Goal: Complete application form

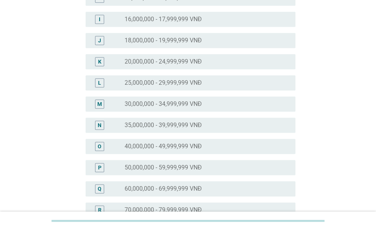
click at [271, 126] on div "radio_button_unchecked 35,000,000 - 39,999,999 VNĐ" at bounding box center [204, 126] width 159 height 8
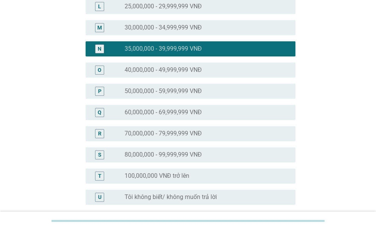
click at [261, 26] on div "radio_button_unchecked 30,000,000 - 34,999,999 VNĐ" at bounding box center [204, 28] width 159 height 8
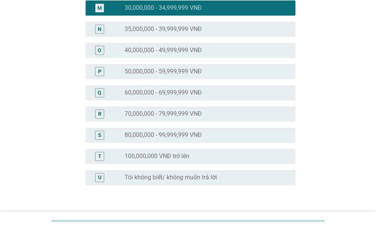
scroll to position [387, 0]
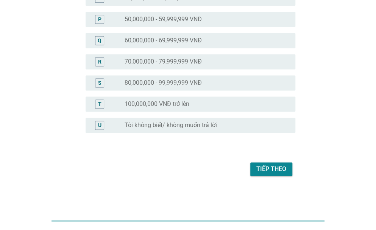
click at [273, 170] on div "Tiếp theo" at bounding box center [271, 169] width 30 height 9
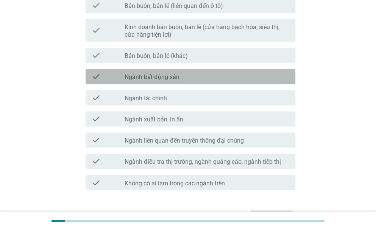
scroll to position [441, 0]
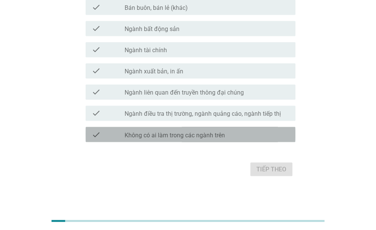
click at [279, 133] on div "check_box_outline_blank Không có ai làm trong các ngành trên" at bounding box center [207, 134] width 165 height 9
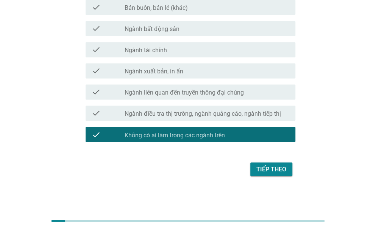
click at [281, 170] on div "Tiếp theo" at bounding box center [271, 169] width 30 height 9
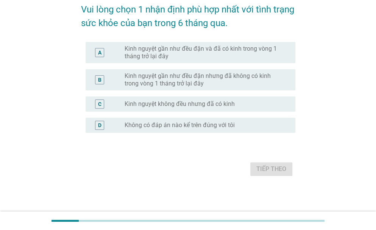
scroll to position [0, 0]
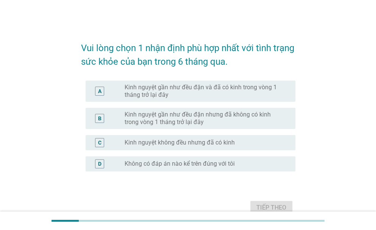
click at [135, 90] on label "Kinh nguyệt gần như đều đặn và đã có kinh trong vòng 1 tháng trở lại đây" at bounding box center [204, 91] width 159 height 15
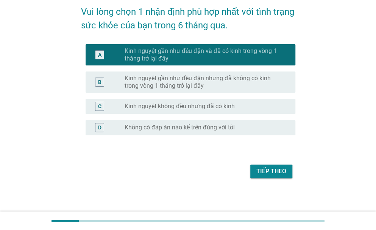
scroll to position [39, 0]
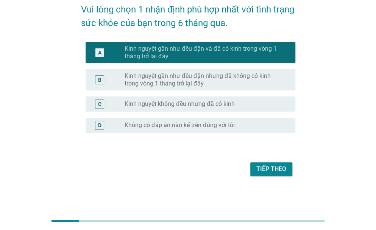
click at [282, 175] on button "Tiếp theo" at bounding box center [271, 170] width 42 height 14
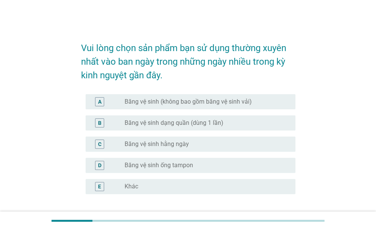
click at [282, 95] on div "A radio_button_unchecked Băng vệ sinh (không bao gồm băng vệ sinh vải)" at bounding box center [191, 101] width 210 height 15
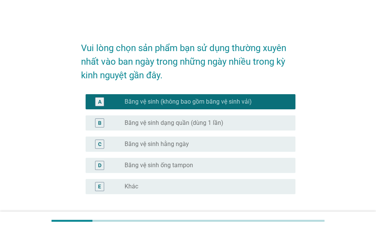
click at [279, 96] on div "A radio_button_checked Băng vệ sinh (không bao gồm băng vệ sinh vải)" at bounding box center [191, 101] width 210 height 15
click at [257, 141] on div "radio_button_unchecked Băng vệ sinh hằng ngày" at bounding box center [204, 145] width 159 height 8
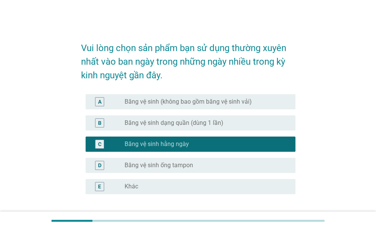
click at [280, 121] on div "radio_button_unchecked Băng vệ sinh dạng quần (dùng 1 lần)" at bounding box center [204, 123] width 159 height 8
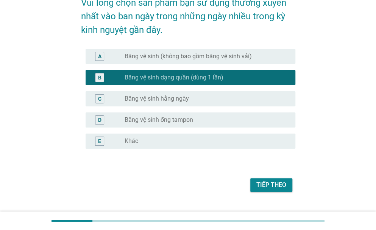
scroll to position [61, 0]
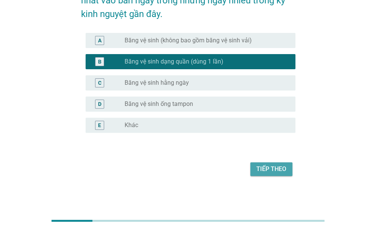
click at [281, 169] on div "Tiếp theo" at bounding box center [271, 169] width 30 height 9
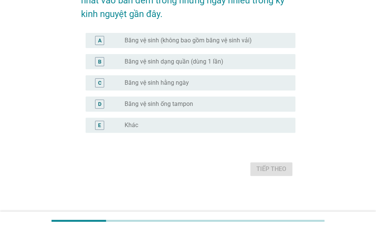
scroll to position [0, 0]
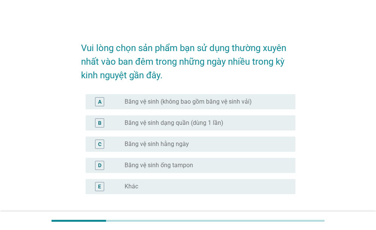
click at [262, 124] on div "radio_button_unchecked Băng vệ sinh dạng quần (dùng 1 lần)" at bounding box center [204, 123] width 159 height 8
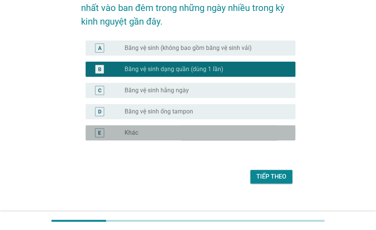
scroll to position [61, 0]
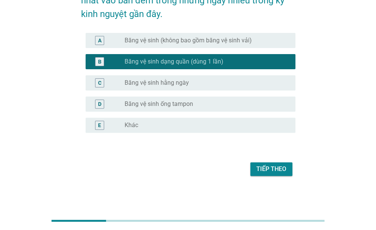
click at [278, 172] on div "Tiếp theo" at bounding box center [271, 169] width 30 height 9
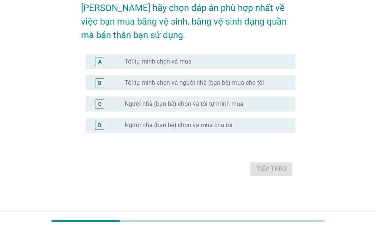
scroll to position [0, 0]
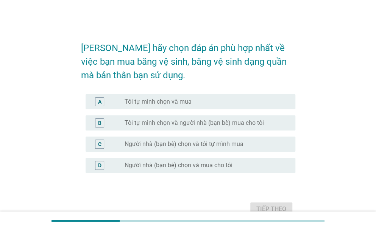
click at [266, 94] on div "A radio_button_unchecked Tôi tự mình chọn và mua" at bounding box center [191, 101] width 210 height 15
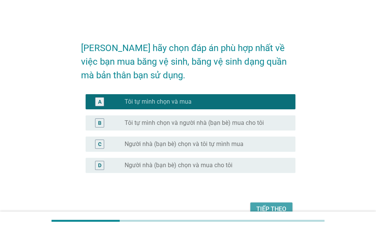
click at [281, 208] on div "Tiếp theo" at bounding box center [271, 209] width 30 height 9
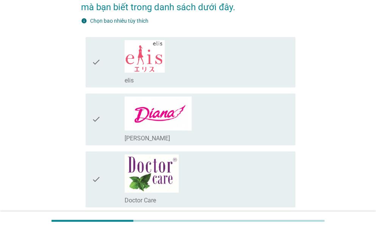
click at [257, 120] on div "check_box_outline_blank [PERSON_NAME]" at bounding box center [207, 120] width 165 height 46
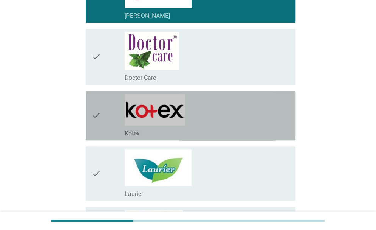
click at [252, 118] on div "check_box_outline_blank Kotex" at bounding box center [207, 116] width 165 height 44
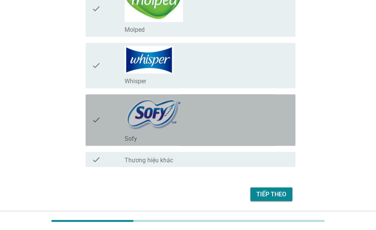
scroll to position [428, 0]
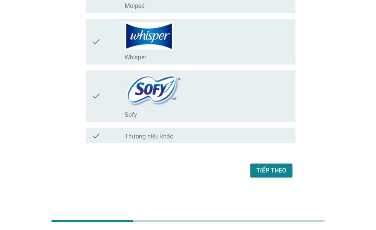
click at [274, 174] on div "Tiếp theo" at bounding box center [271, 170] width 30 height 9
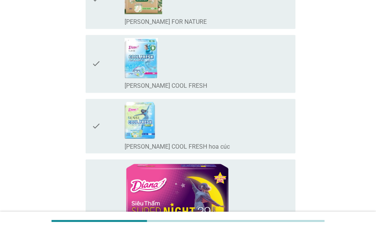
scroll to position [0, 0]
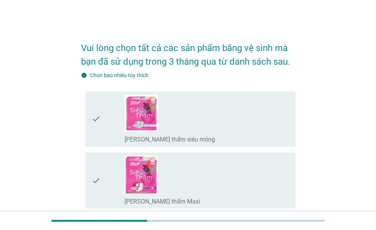
click at [260, 187] on div "check_box_outline_blank [PERSON_NAME] thấm Maxi" at bounding box center [207, 181] width 165 height 50
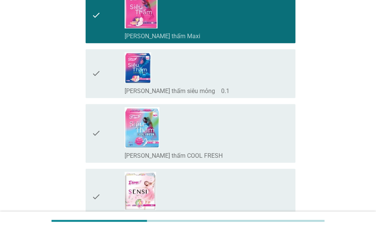
click at [242, 135] on div "check_box_outline_blank [PERSON_NAME] thấm COOL FRESH" at bounding box center [207, 133] width 165 height 53
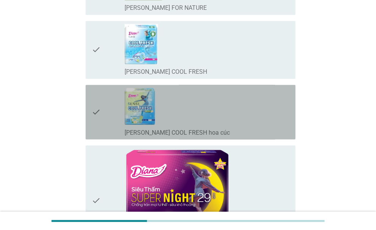
scroll to position [438, 0]
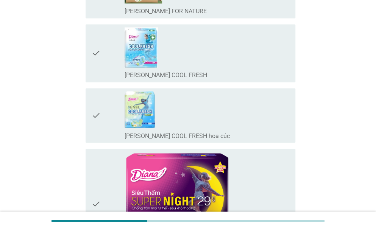
click at [255, 68] on div "check_box_outline_blank [PERSON_NAME] SENSI COOL FRESH" at bounding box center [207, 53] width 165 height 52
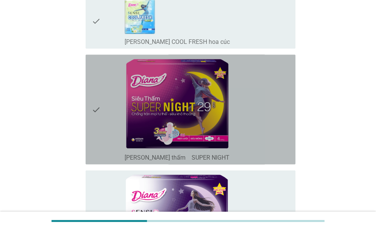
click at [258, 120] on div "check_box_outline_blank [PERSON_NAME] thấm　SUPER NIGHT" at bounding box center [207, 110] width 165 height 104
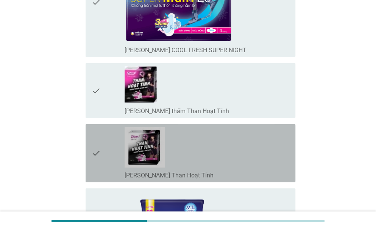
scroll to position [871, 0]
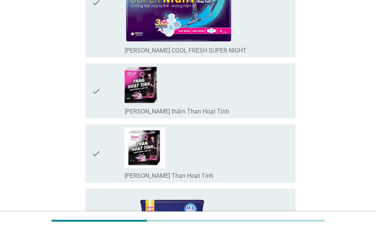
click at [231, 142] on div "check_box_outline_blank [PERSON_NAME] SENSI Than Hoạt Tính" at bounding box center [207, 154] width 165 height 52
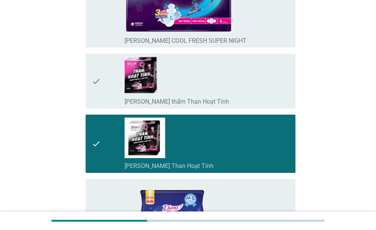
click at [253, 145] on div "check_box_outline_blank [PERSON_NAME] SENSI Than Hoạt Tính" at bounding box center [207, 144] width 165 height 52
click at [264, 99] on div "check_box_outline_blank [PERSON_NAME] thấm Than Hoạt Tính" at bounding box center [207, 101] width 165 height 9
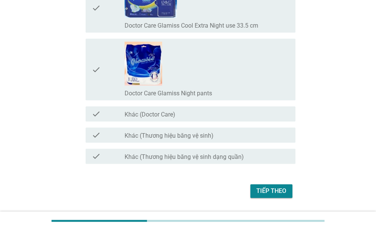
scroll to position [5820, 0]
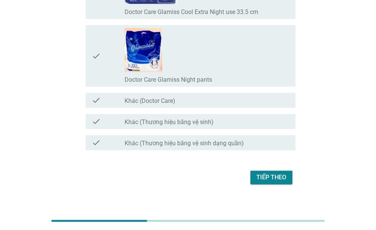
click at [274, 173] on div "Tiếp theo" at bounding box center [271, 177] width 30 height 9
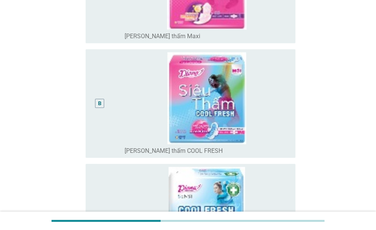
scroll to position [160, 0]
click at [256, 122] on img at bounding box center [207, 98] width 165 height 92
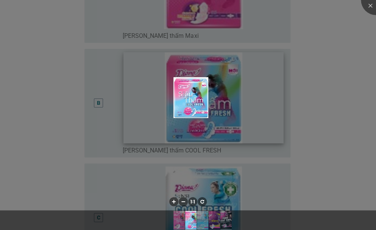
click at [185, 101] on img at bounding box center [191, 97] width 35 height 41
click at [371, 3] on div at bounding box center [376, 0] width 30 height 30
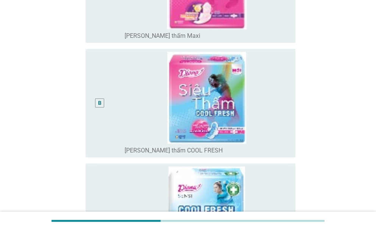
click at [101, 102] on div "B" at bounding box center [99, 103] width 3 height 8
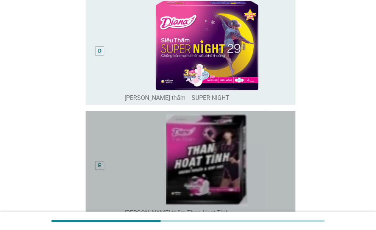
scroll to position [443, 0]
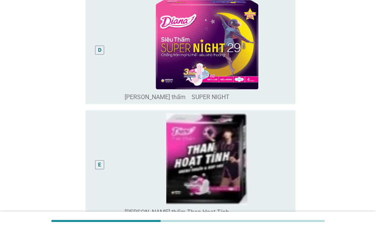
click at [116, 49] on div "D" at bounding box center [108, 49] width 33 height 103
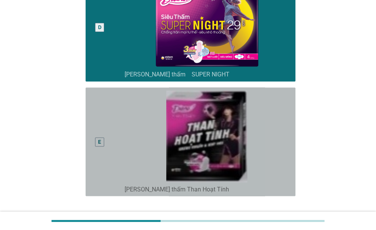
scroll to position [467, 0]
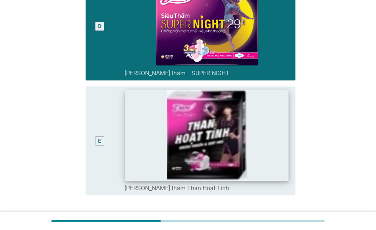
click at [143, 140] on img at bounding box center [206, 135] width 163 height 91
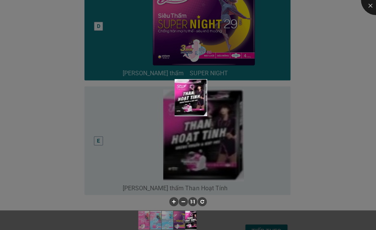
click at [368, 6] on div at bounding box center [376, 0] width 30 height 30
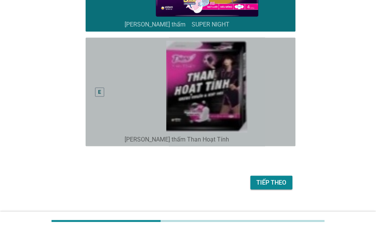
scroll to position [530, 0]
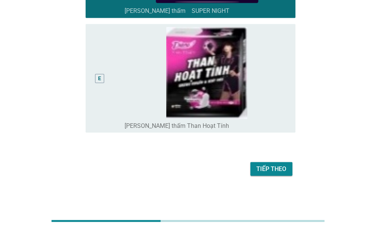
click at [277, 170] on div "Tiếp theo" at bounding box center [271, 168] width 30 height 9
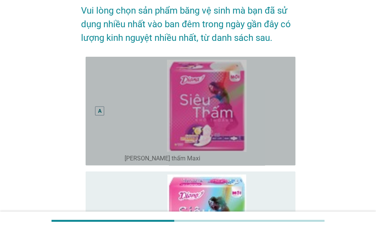
scroll to position [38, 0]
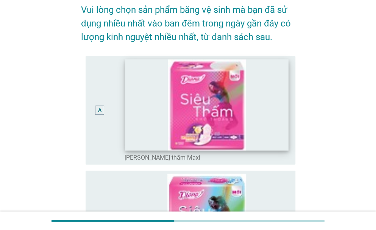
click at [247, 112] on img at bounding box center [206, 104] width 163 height 91
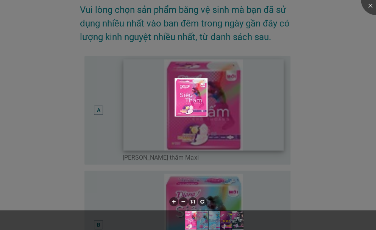
click at [333, 106] on div at bounding box center [188, 115] width 376 height 230
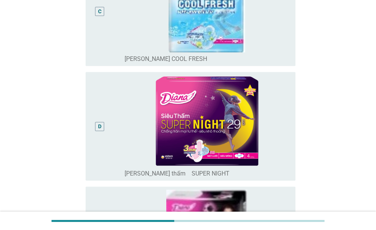
scroll to position [368, 0]
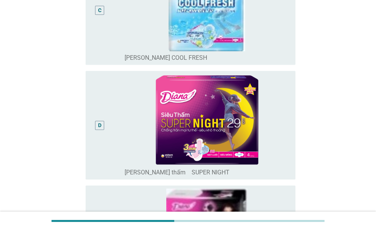
click at [127, 121] on img at bounding box center [207, 120] width 165 height 92
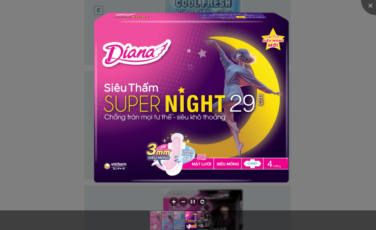
click at [278, 112] on img at bounding box center [191, 98] width 200 height 176
click at [336, 96] on div at bounding box center [188, 115] width 376 height 230
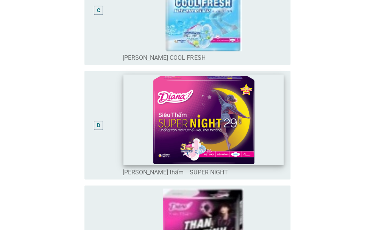
click at [252, 110] on img at bounding box center [204, 119] width 160 height 91
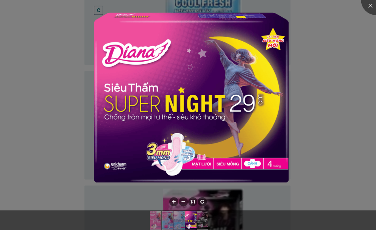
click at [326, 144] on div at bounding box center [188, 115] width 376 height 230
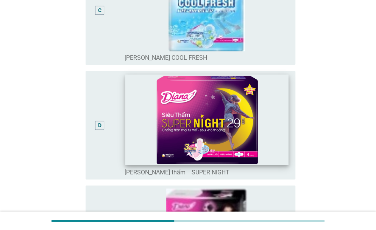
click at [130, 130] on img at bounding box center [206, 119] width 163 height 91
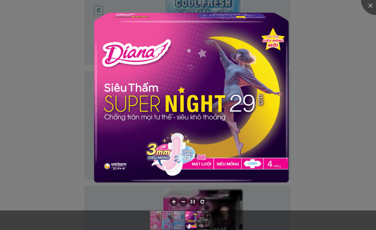
click at [335, 110] on div at bounding box center [188, 115] width 376 height 230
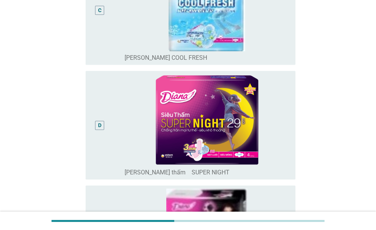
click at [92, 123] on div "D" at bounding box center [100, 125] width 17 height 103
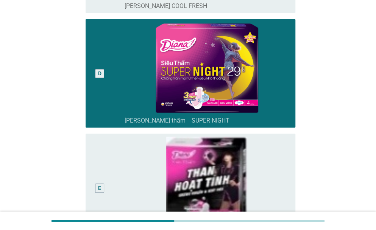
scroll to position [551, 0]
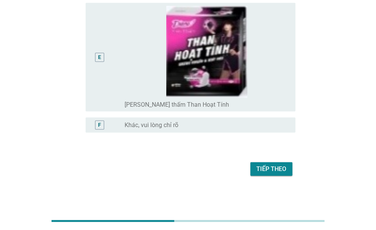
click at [281, 174] on button "Tiếp theo" at bounding box center [271, 169] width 42 height 14
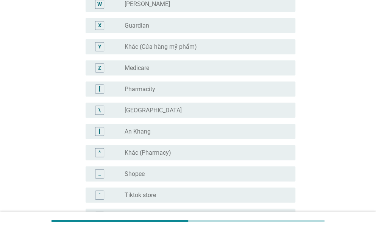
scroll to position [0, 0]
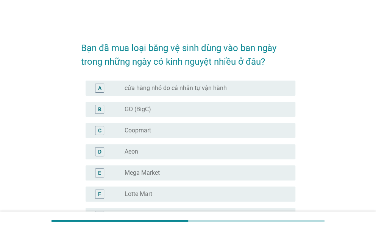
click at [241, 128] on div "radio_button_unchecked Coopmart" at bounding box center [204, 131] width 159 height 8
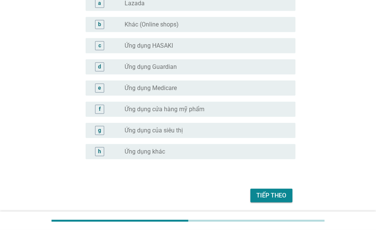
scroll to position [790, 0]
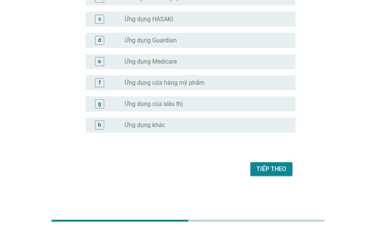
click at [279, 173] on div "Tiếp theo" at bounding box center [271, 169] width 30 height 9
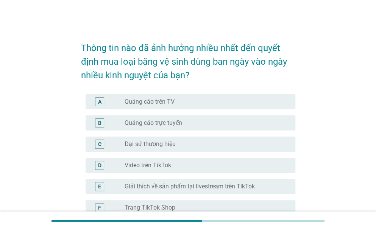
click at [263, 104] on div "radio_button_unchecked Quảng cáo trên TV" at bounding box center [204, 102] width 159 height 8
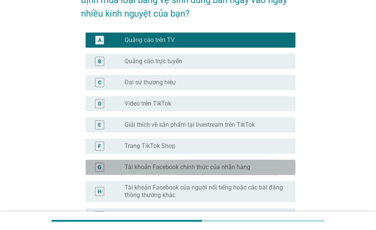
scroll to position [63, 0]
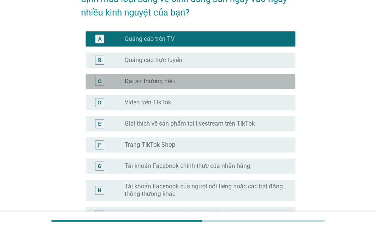
click at [258, 80] on div "radio_button_unchecked Đại sứ thương hiệu" at bounding box center [204, 82] width 159 height 8
click at [246, 106] on div "radio_button_unchecked Video trên TikTok" at bounding box center [207, 102] width 165 height 9
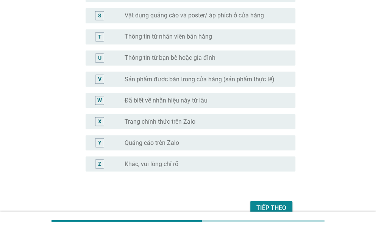
scroll to position [537, 0]
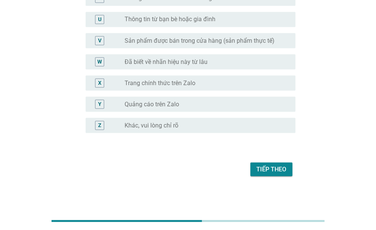
click at [273, 173] on div "Tiếp theo" at bounding box center [271, 169] width 30 height 9
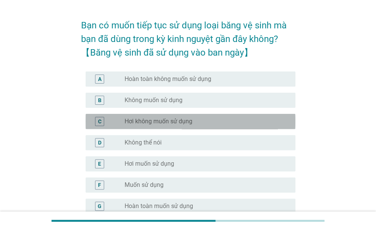
scroll to position [38, 0]
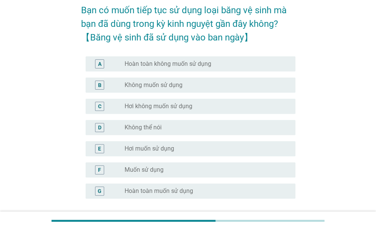
click at [252, 198] on div "G radio_button_unchecked Hoàn toàn muốn sử dụng" at bounding box center [191, 191] width 210 height 15
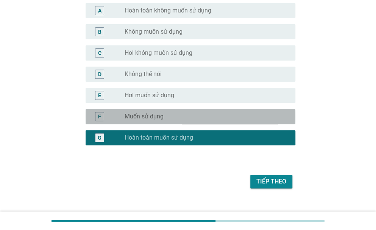
scroll to position [104, 0]
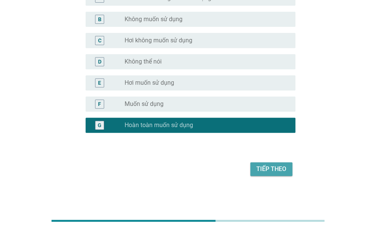
click at [289, 171] on button "Tiếp theo" at bounding box center [271, 170] width 42 height 14
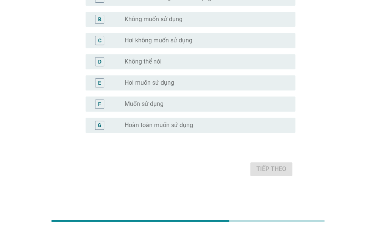
click at [273, 121] on div "radio_button_unchecked Hoàn toàn muốn sử dụng" at bounding box center [207, 125] width 165 height 9
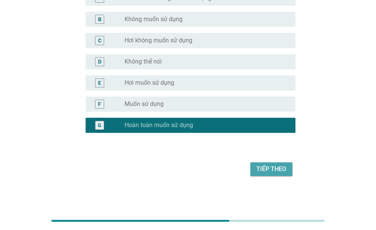
click at [276, 173] on div "Tiếp theo" at bounding box center [271, 169] width 30 height 9
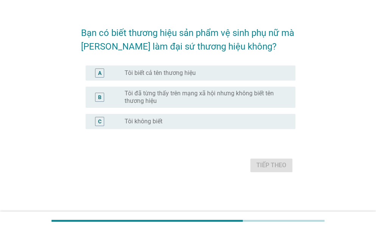
scroll to position [0, 0]
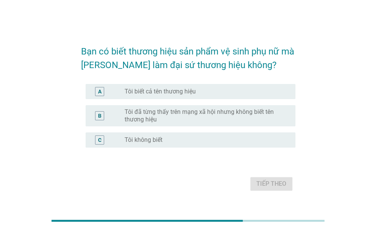
click at [275, 88] on div "radio_button_unchecked Tôi biết cả tên thương hiệu" at bounding box center [204, 92] width 159 height 8
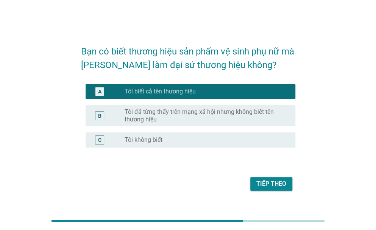
click at [284, 186] on div "Tiếp theo" at bounding box center [271, 184] width 30 height 9
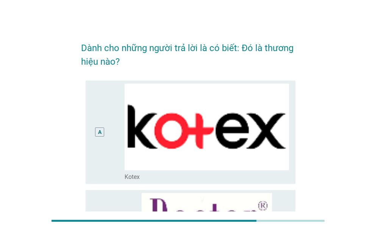
click at [262, 120] on img at bounding box center [207, 127] width 165 height 87
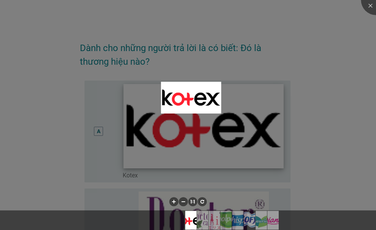
click at [97, 133] on div at bounding box center [188, 115] width 376 height 230
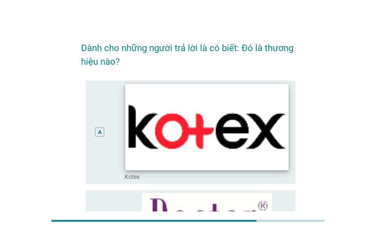
click at [98, 130] on div "A" at bounding box center [99, 132] width 3 height 8
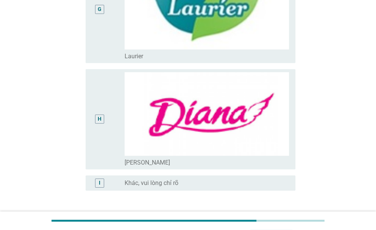
scroll to position [866, 0]
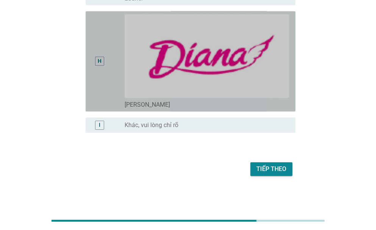
click at [96, 61] on div "H" at bounding box center [99, 61] width 9 height 9
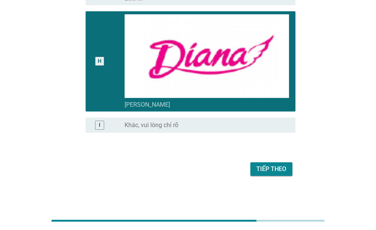
click at [272, 171] on div "Tiếp theo" at bounding box center [271, 169] width 30 height 9
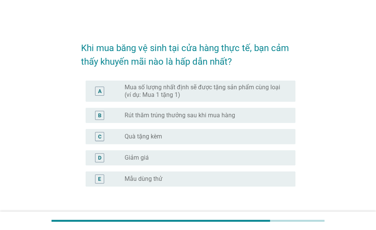
click at [277, 89] on label "Mua số lượng nhất định sẽ được tặng sản phẩm cùng loại (ví dụ: Mua 1 tặng 1)" at bounding box center [204, 91] width 159 height 15
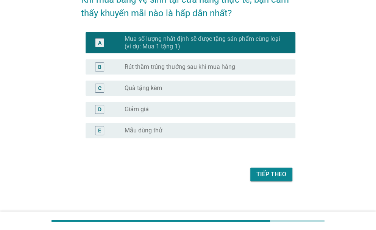
scroll to position [54, 0]
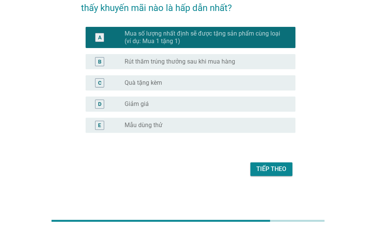
click at [285, 183] on div "Khi mua băng vệ sinh tại cửa hàng thực tế, bạn cảm thấy khuyến mãi nào là hấp d…" at bounding box center [188, 79] width 227 height 211
click at [285, 167] on div "Tiếp theo" at bounding box center [271, 169] width 30 height 9
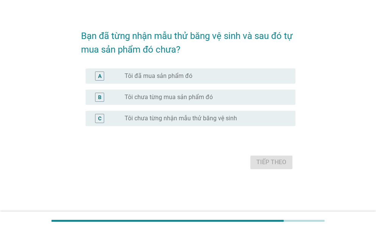
scroll to position [0, 0]
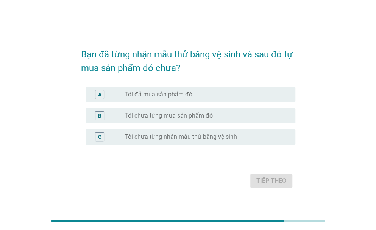
click at [131, 95] on label "Tôi đã mua sản phẩm đó" at bounding box center [159, 95] width 68 height 8
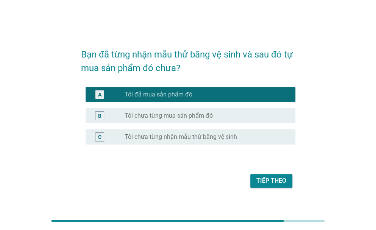
click at [269, 182] on div "Tiếp theo" at bounding box center [271, 181] width 30 height 9
